Goal: Navigation & Orientation: Find specific page/section

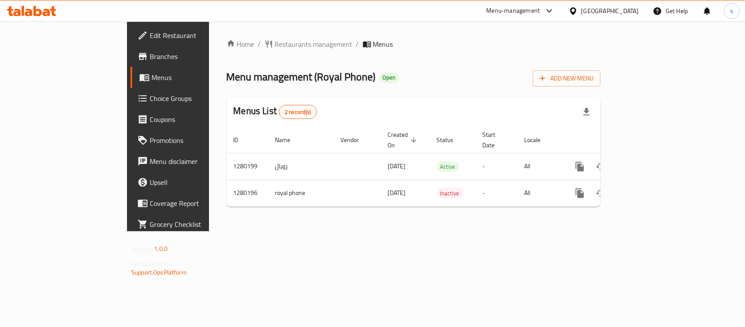
click at [621, 4] on div "Qatar" at bounding box center [604, 10] width 84 height 21
click at [627, 12] on div "Qatar" at bounding box center [611, 11] width 58 height 10
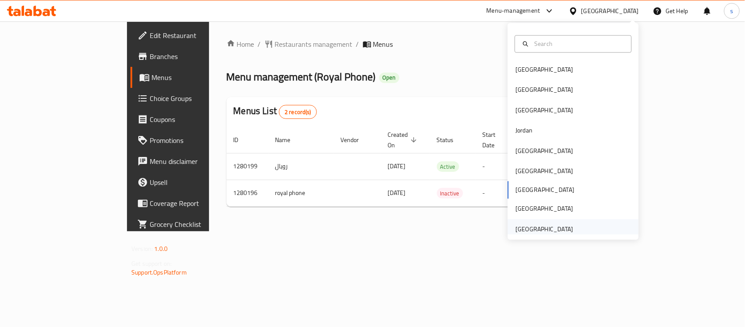
click at [536, 229] on div "[GEOGRAPHIC_DATA]" at bounding box center [545, 229] width 58 height 10
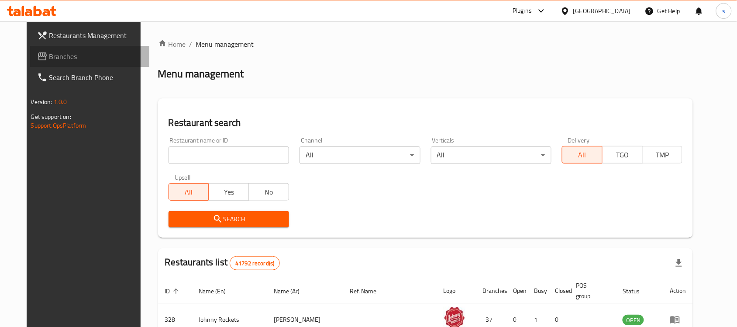
click at [49, 59] on span "Branches" at bounding box center [95, 56] width 93 height 10
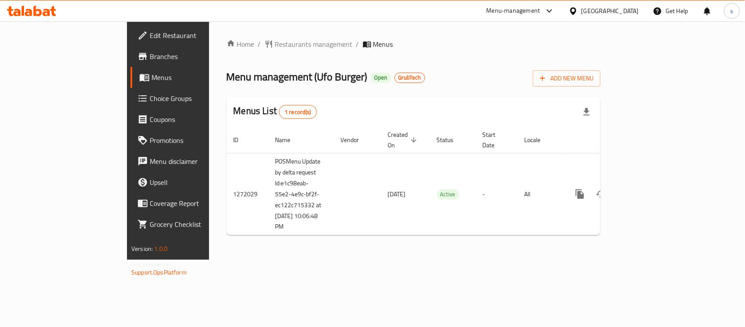
click at [410, 77] on div "Menu management ( Ufo Burger ) Open GrubTech Add New Menu" at bounding box center [414, 77] width 374 height 20
click at [550, 14] on icon at bounding box center [550, 11] width 10 height 10
click at [462, 99] on div "Restaurant-Management" at bounding box center [467, 97] width 69 height 10
